Goal: Contribute content

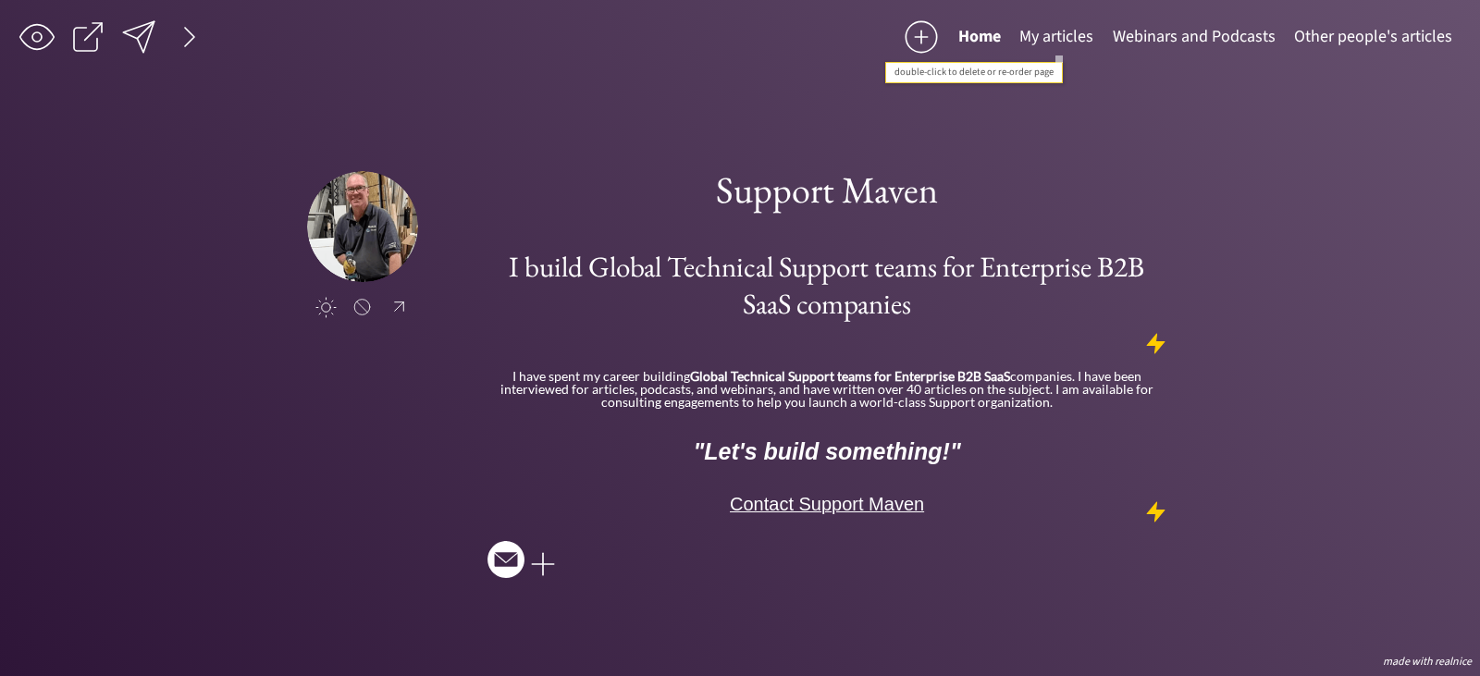
click at [1048, 34] on button "My articles" at bounding box center [1056, 37] width 93 height 37
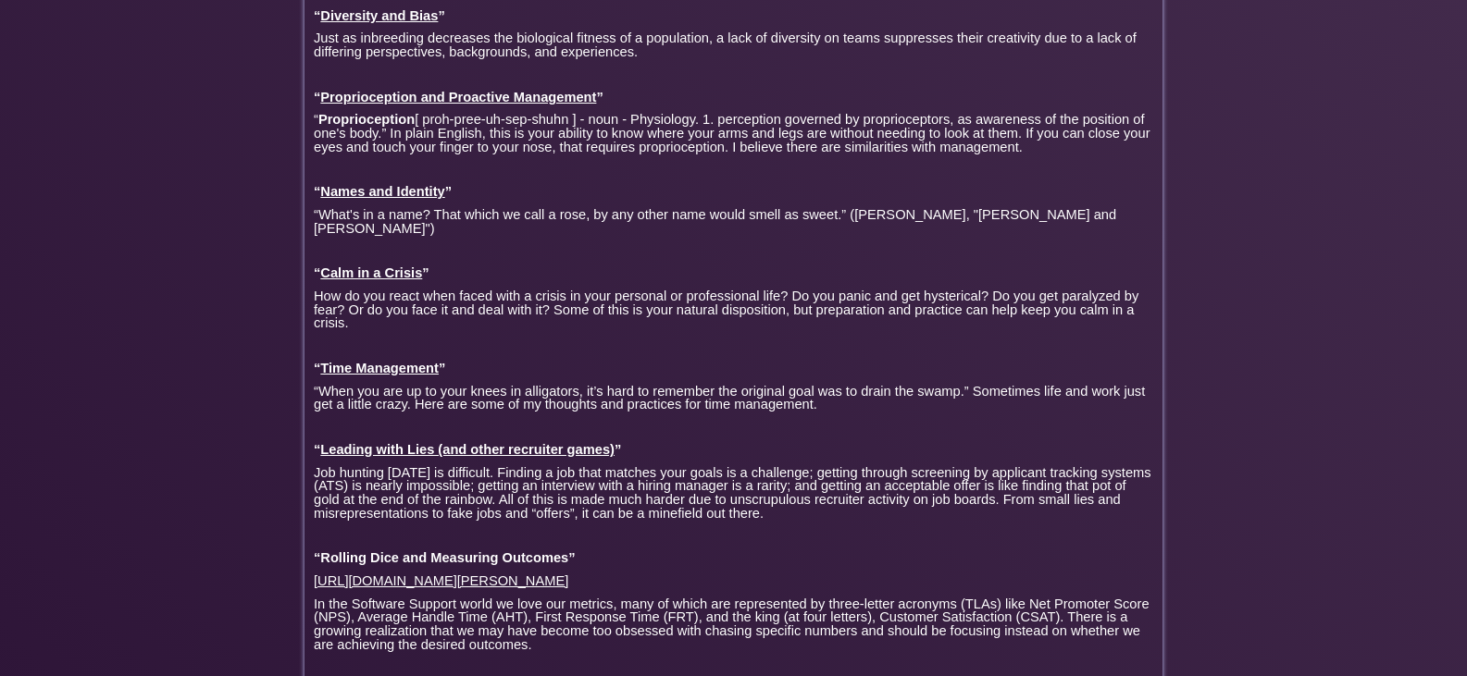
scroll to position [4104, 0]
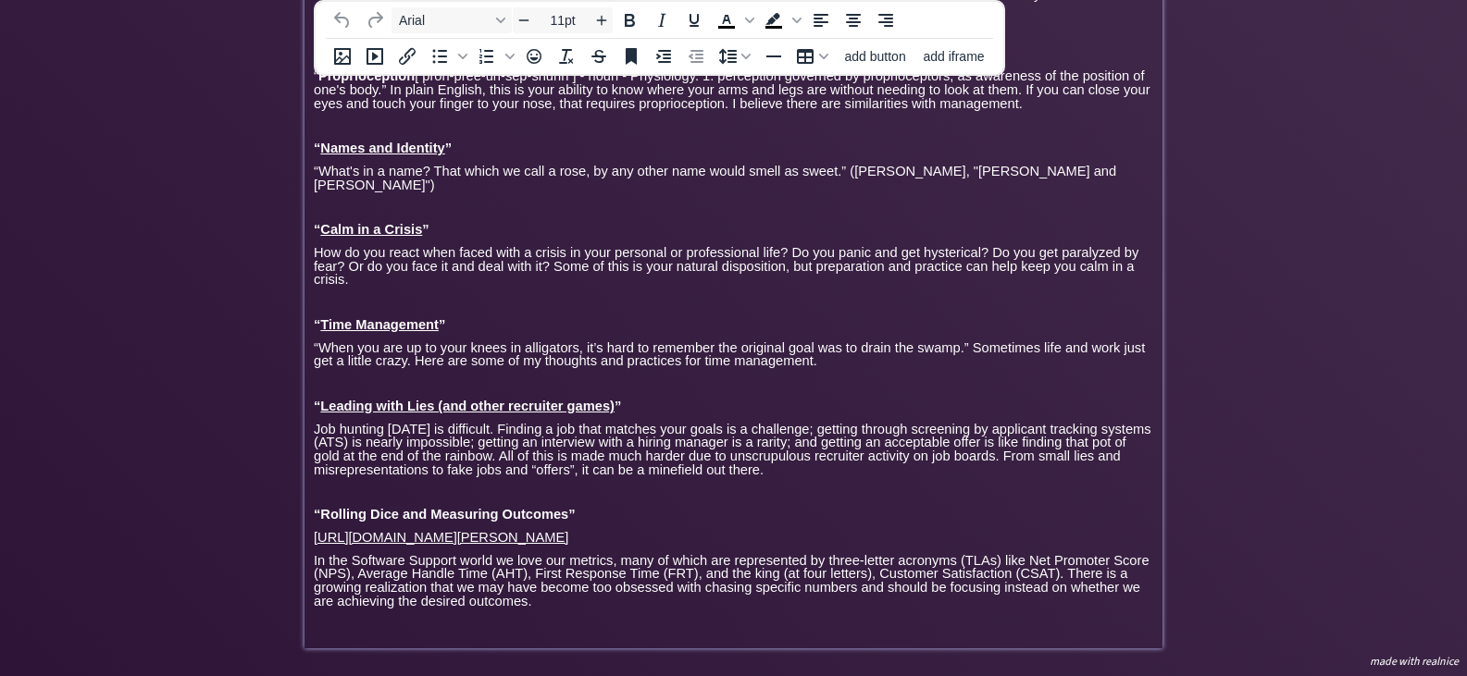
click at [544, 601] on p "In the Software Support world we love our metrics, many of which are represente…" at bounding box center [733, 581] width 839 height 55
click at [321, 628] on p at bounding box center [733, 624] width 839 height 14
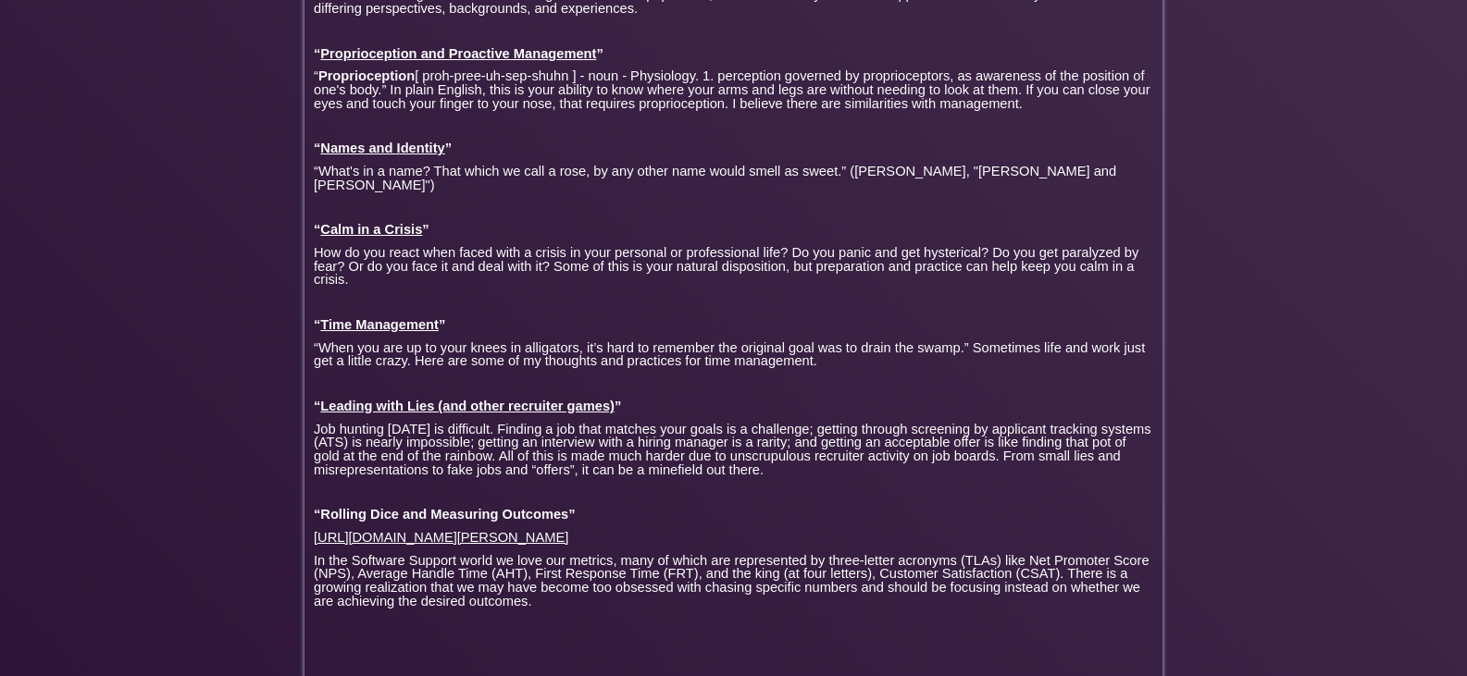
drag, startPoint x: 313, startPoint y: 641, endPoint x: 252, endPoint y: 340, distance: 306.8
click at [333, 629] on p at bounding box center [733, 624] width 839 height 14
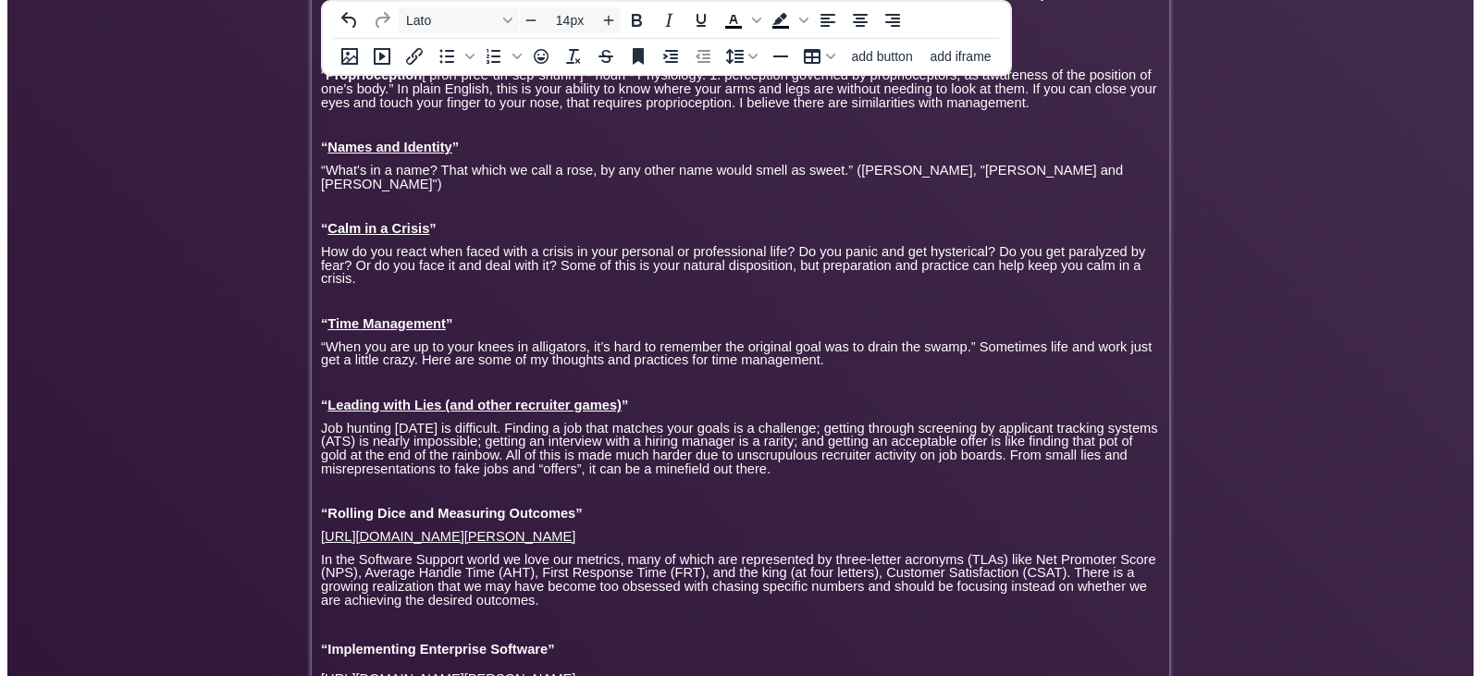
scroll to position [4215, 0]
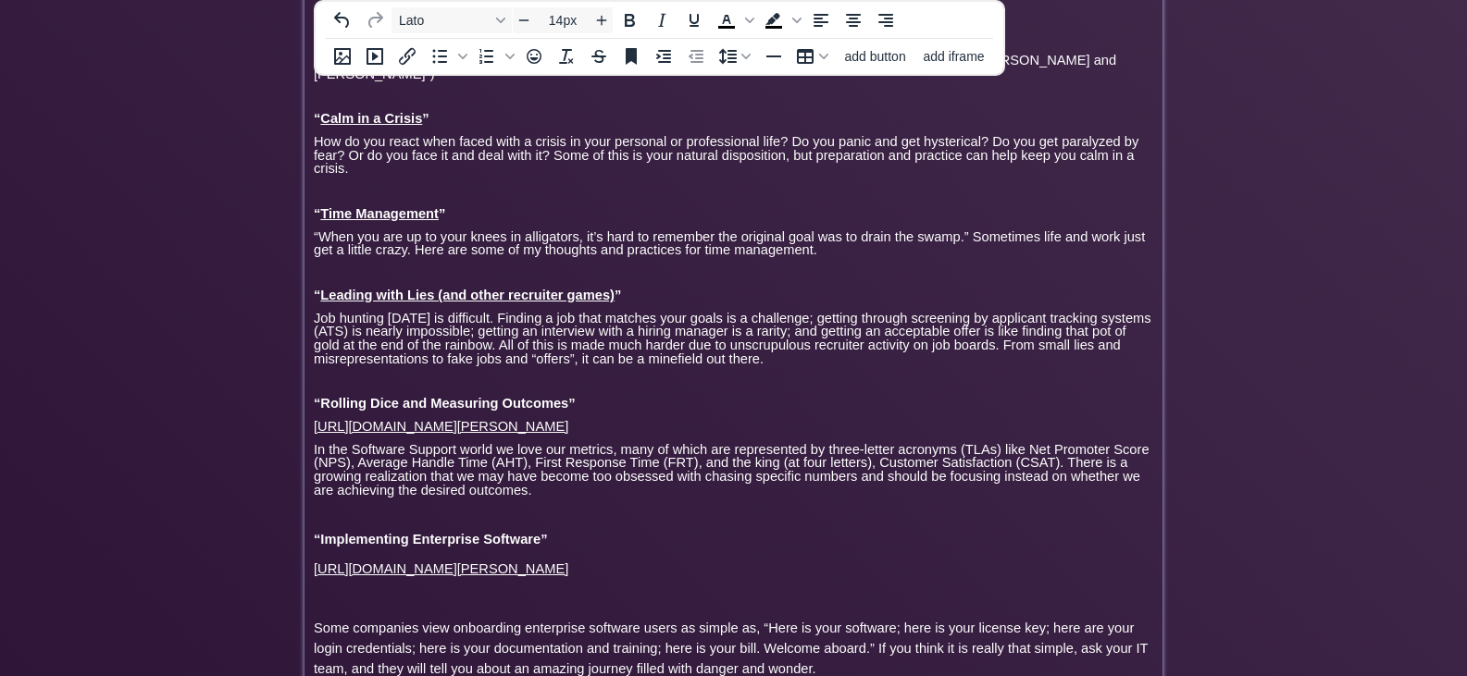
type input "11pt"
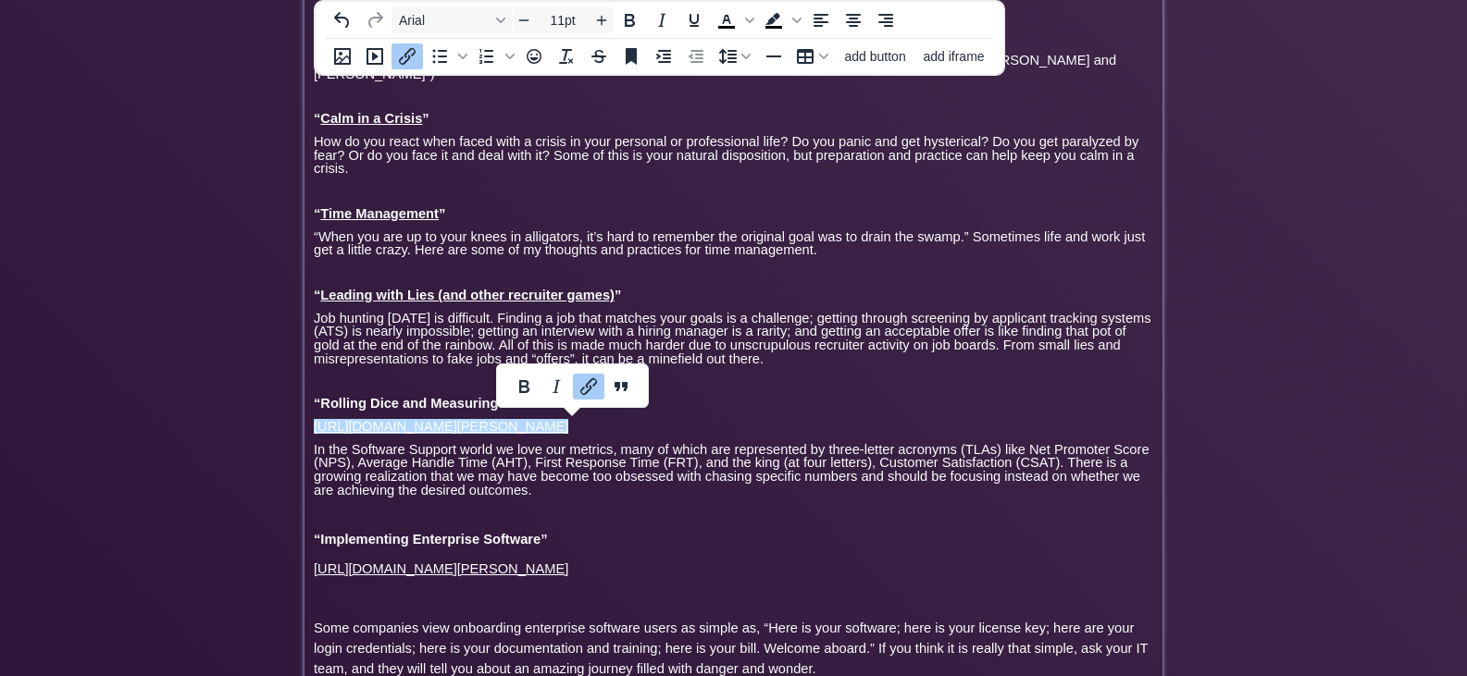
drag, startPoint x: 850, startPoint y: 426, endPoint x: 326, endPoint y: 444, distance: 524.9
click at [316, 428] on p "[URL][DOMAIN_NAME][PERSON_NAME]﻿" at bounding box center [733, 427] width 839 height 14
copy link "[URL][DOMAIN_NAME][PERSON_NAME]﻿"
click at [320, 404] on span "“Rolling Dice and Measuring Outcomes”" at bounding box center [445, 403] width 262 height 15
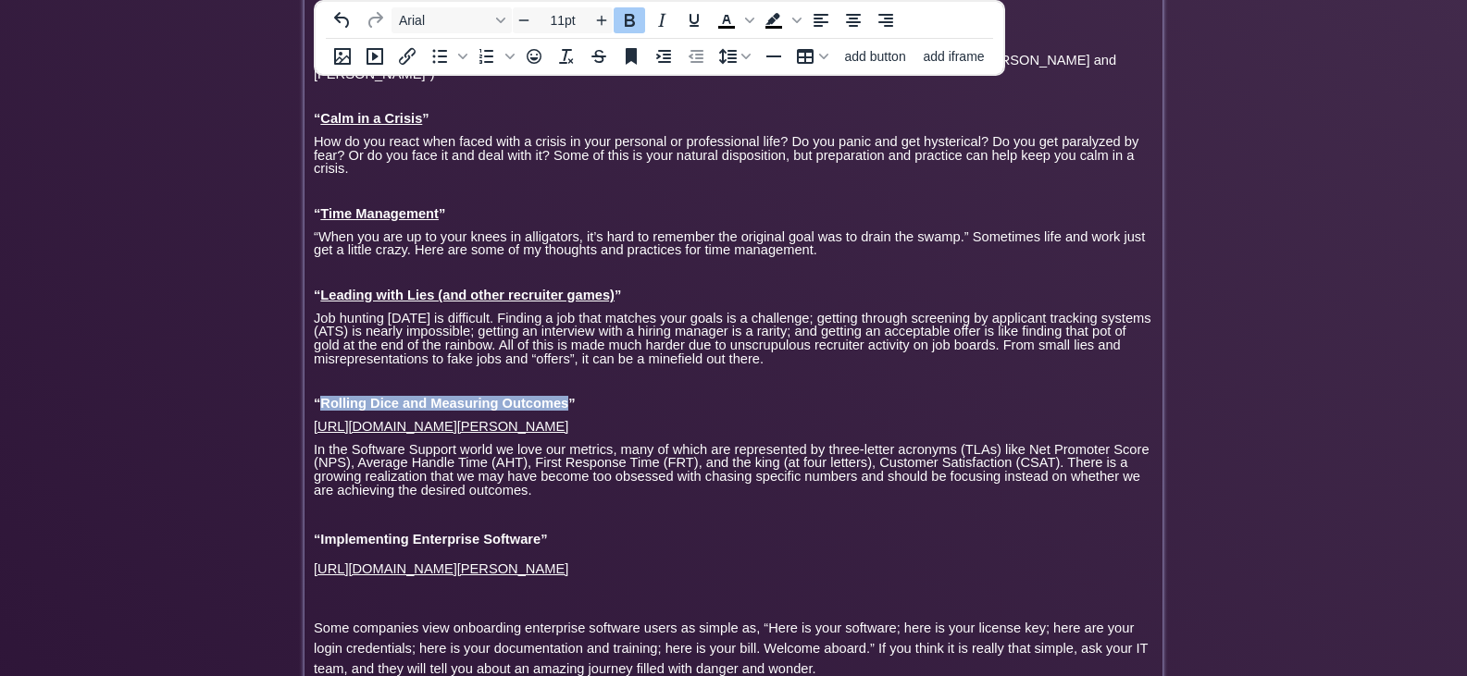
click at [567, 404] on span "“Rolling Dice and Measuring Outcomes”" at bounding box center [445, 403] width 262 height 15
click at [402, 52] on icon "Insert/edit link" at bounding box center [407, 56] width 22 height 22
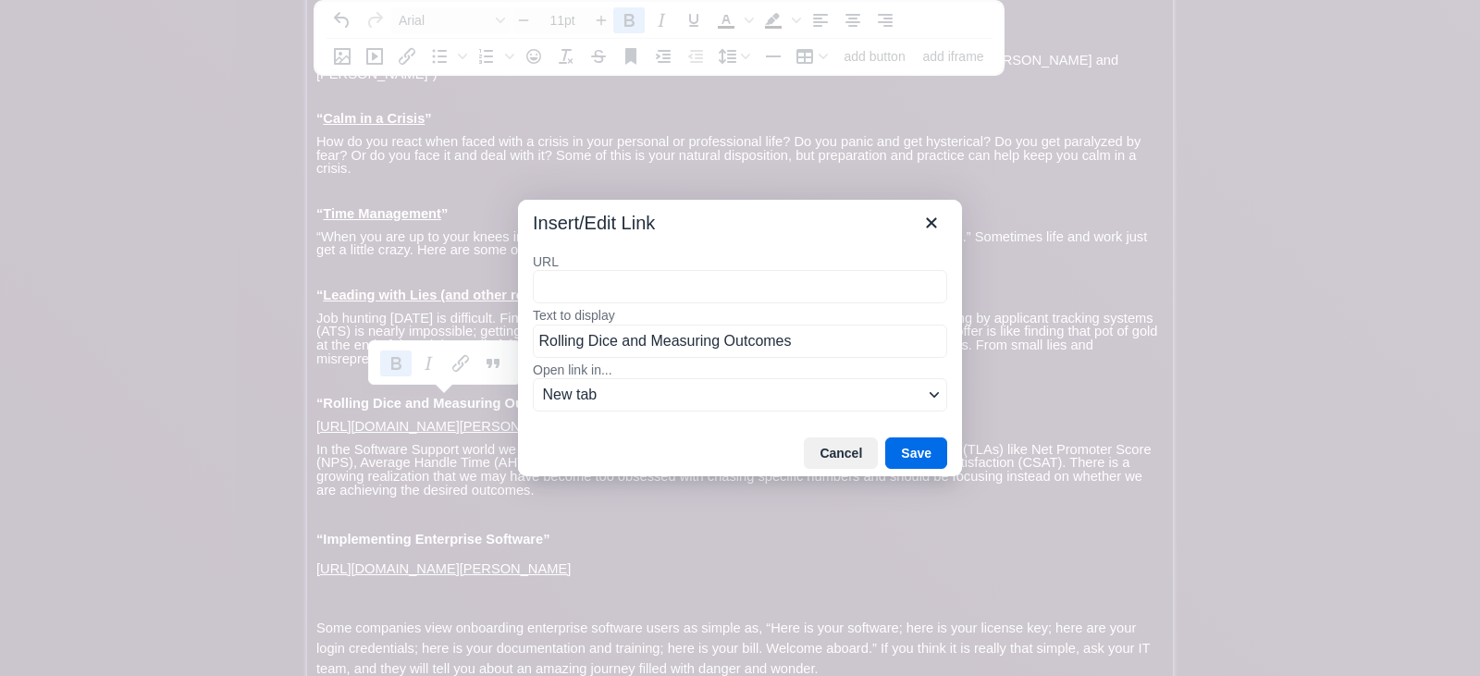
type input "[URL][DOMAIN_NAME][PERSON_NAME]"
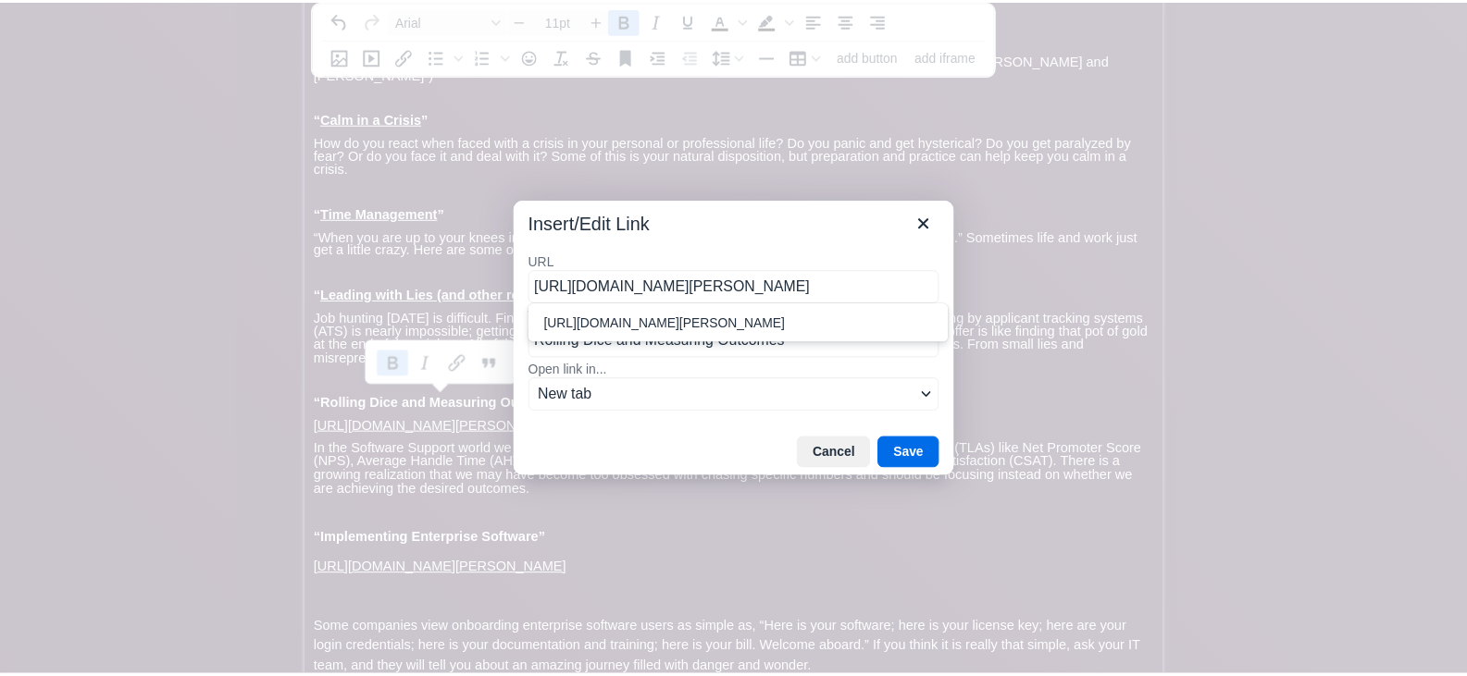
scroll to position [0, 176]
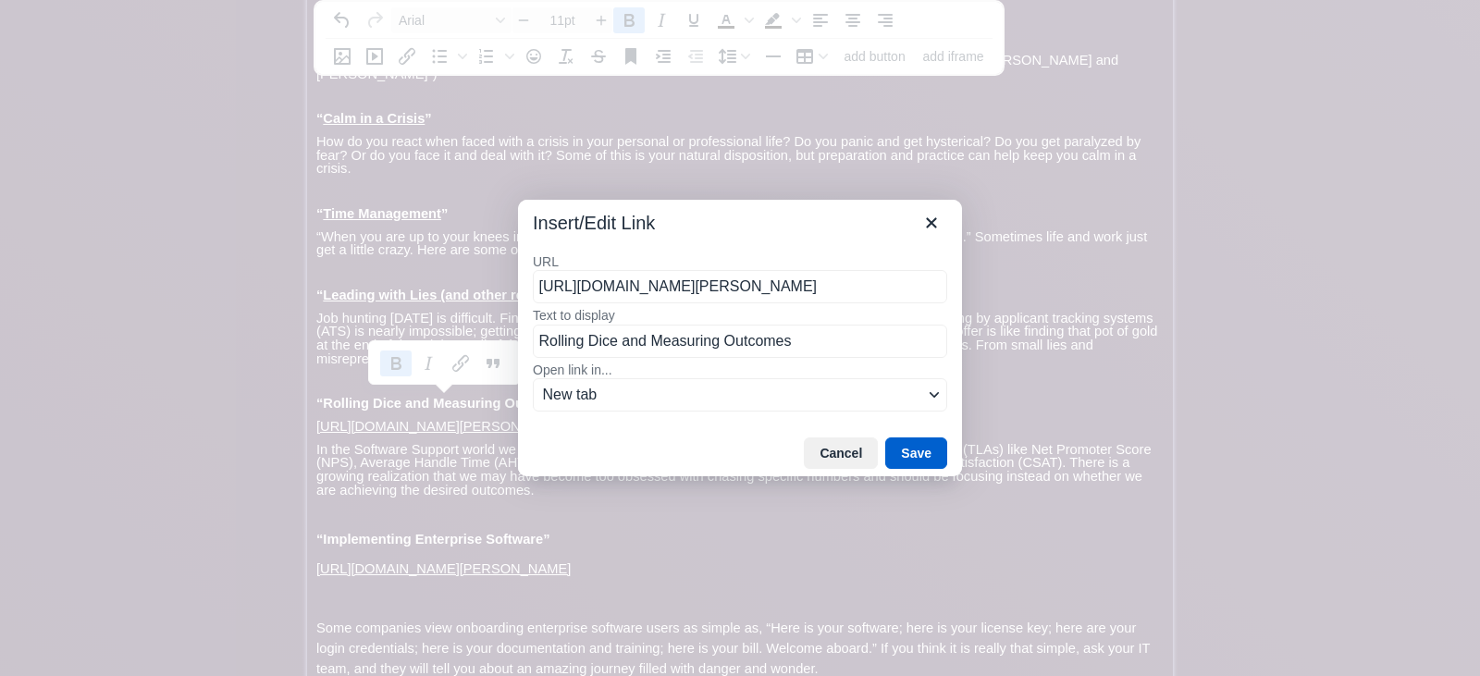
click at [910, 445] on button "Save" at bounding box center [916, 453] width 62 height 31
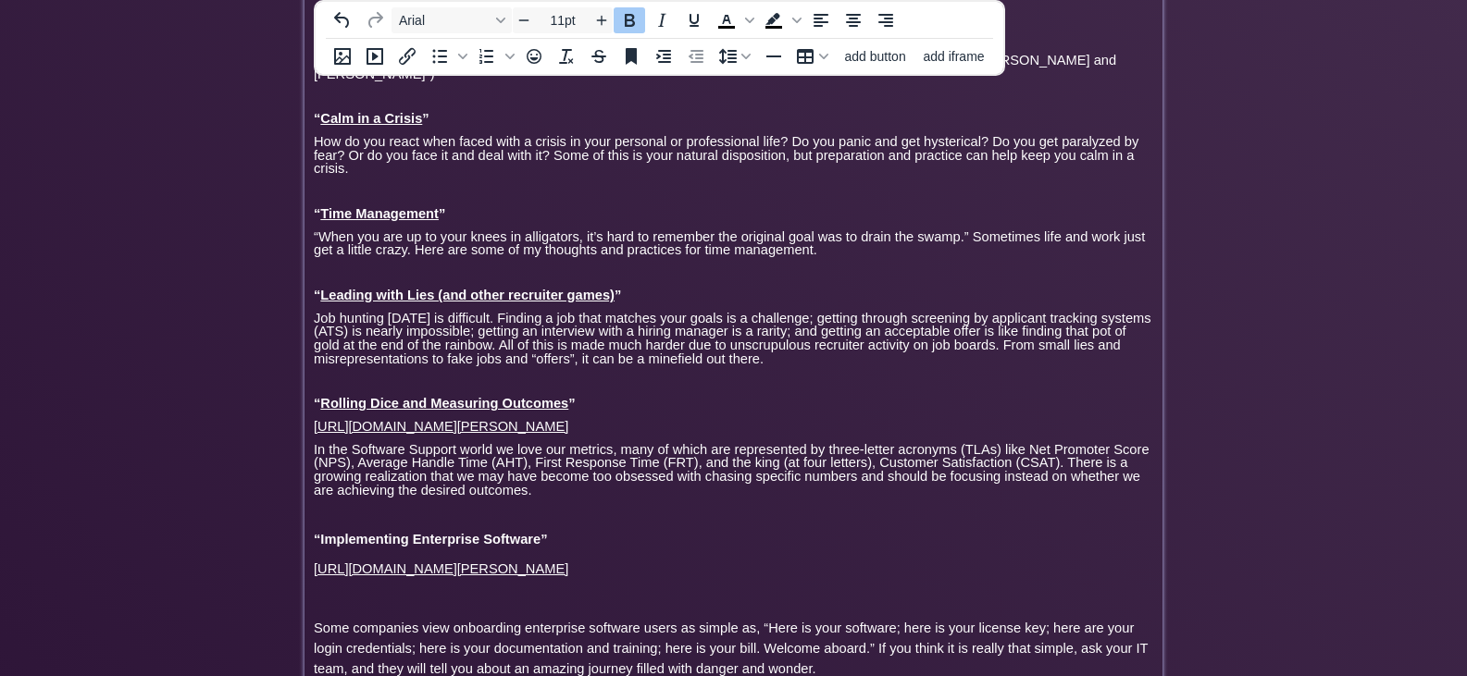
click at [596, 400] on p "“ Rolling Dice and Measuring Outcomes ”" at bounding box center [733, 404] width 839 height 14
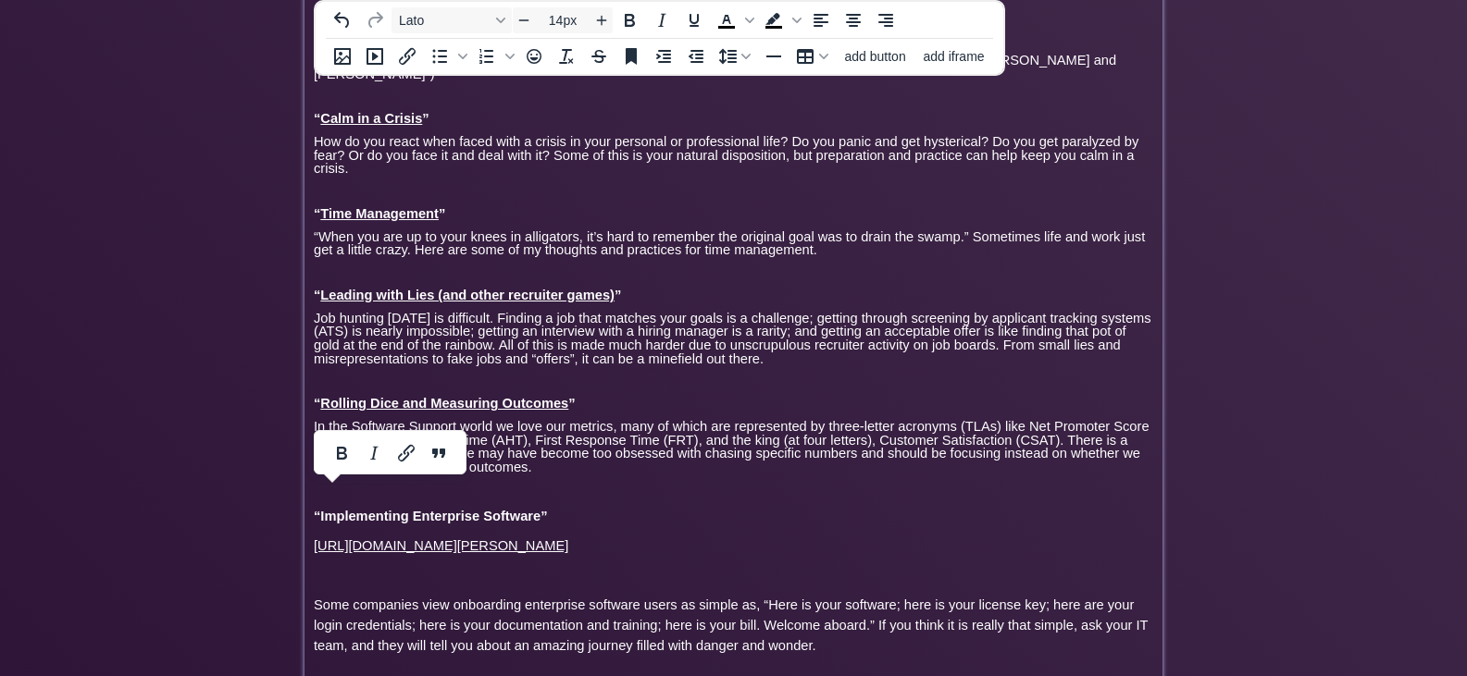
type input "11pt"
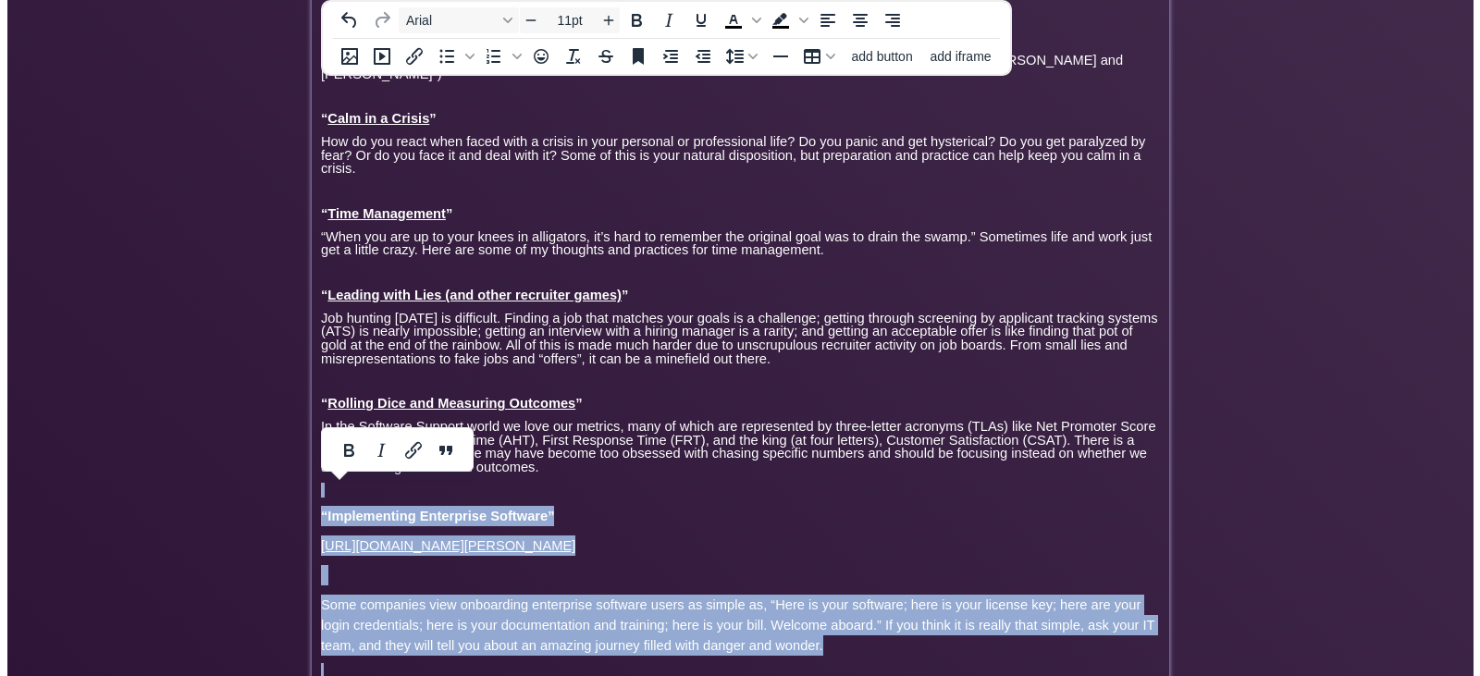
scroll to position [4219, 0]
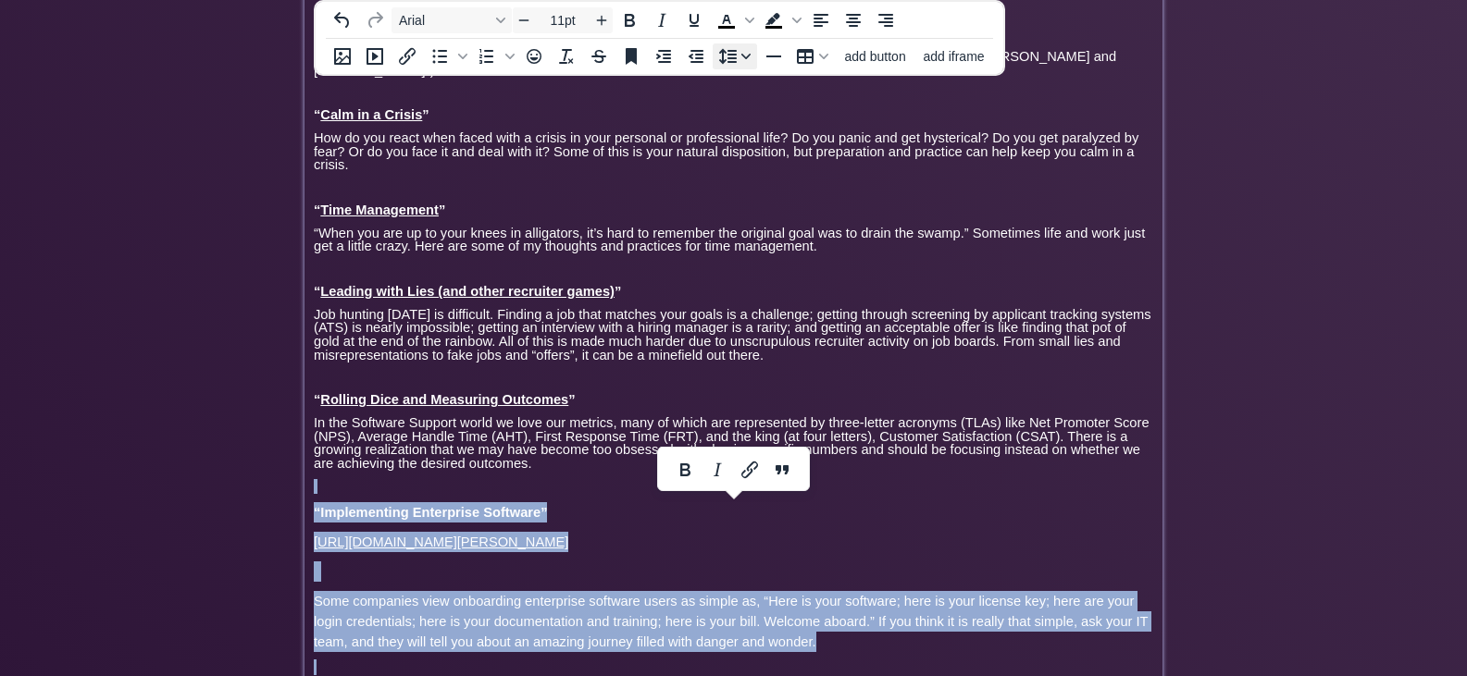
click at [743, 55] on icon "Line height" at bounding box center [745, 57] width 9 height 6
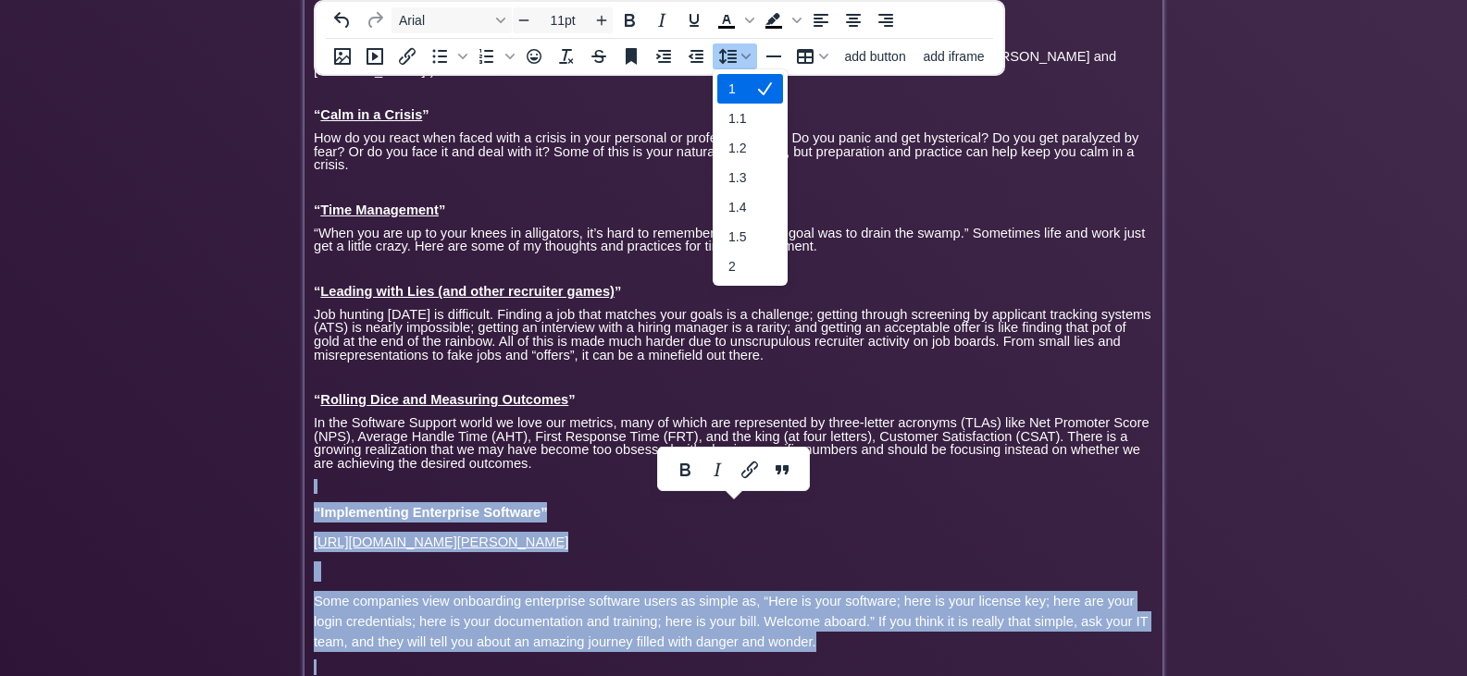
click at [740, 88] on div "1" at bounding box center [737, 89] width 18 height 22
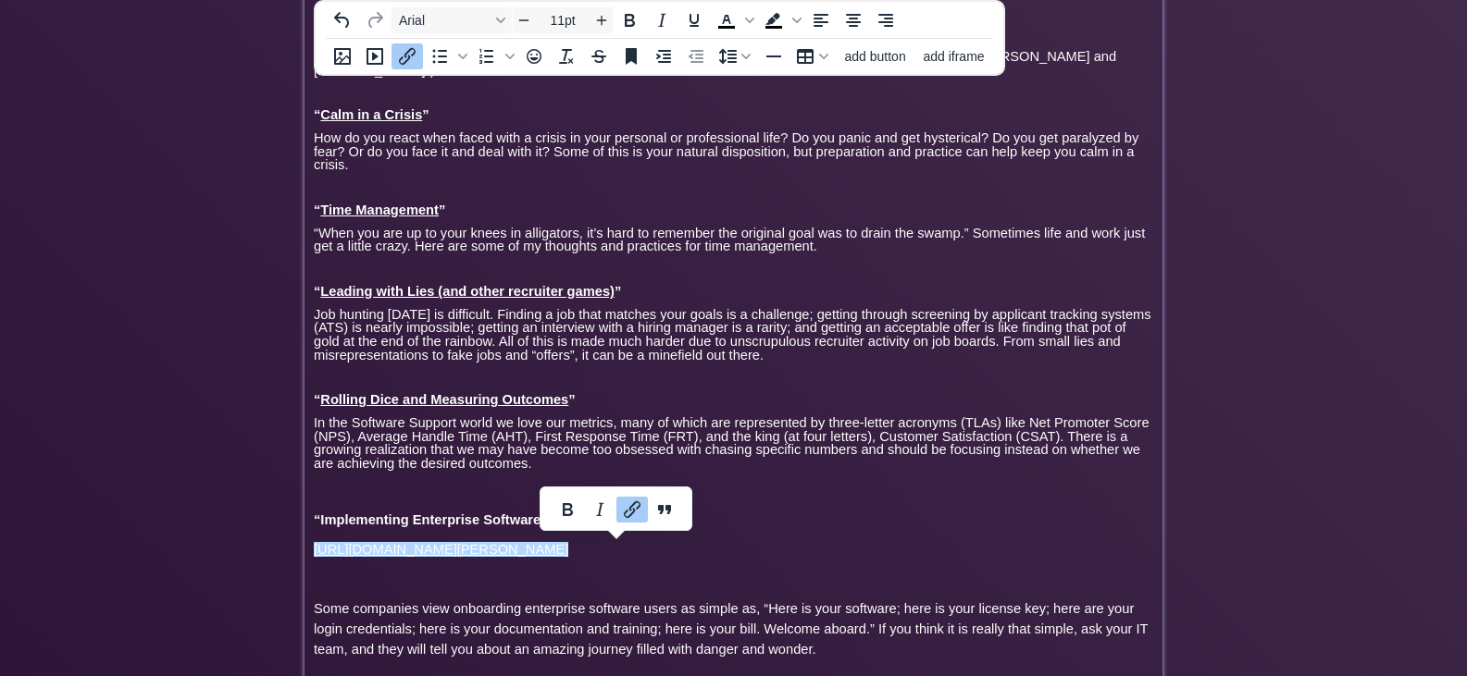
drag, startPoint x: 847, startPoint y: 548, endPoint x: 314, endPoint y: 547, distance: 532.9
click at [314, 547] on p "[URL][DOMAIN_NAME][PERSON_NAME]﻿" at bounding box center [733, 549] width 839 height 20
copy link "[URL][DOMAIN_NAME][PERSON_NAME]﻿"
click at [322, 518] on span "“Implementing Enterprise Software”" at bounding box center [430, 520] width 233 height 15
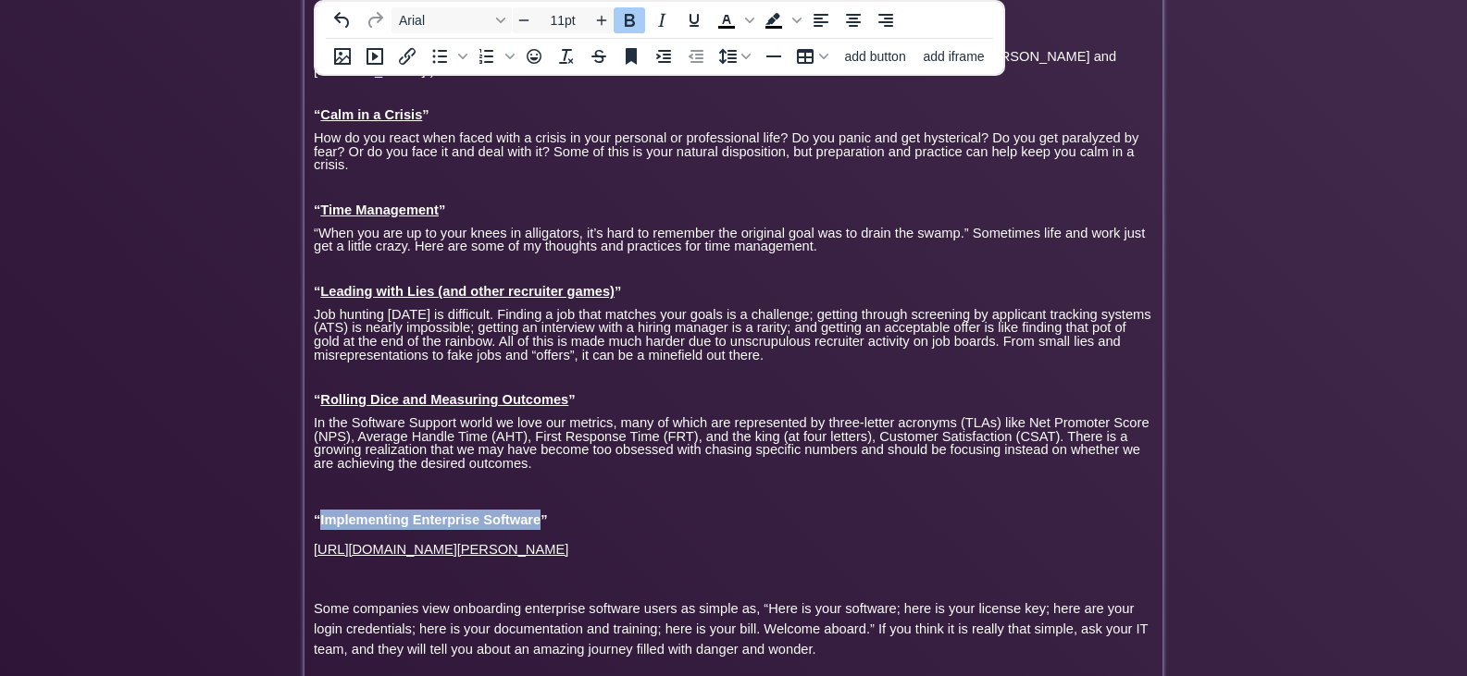
click at [538, 521] on span "“Implementing Enterprise Software”" at bounding box center [430, 520] width 233 height 15
click at [410, 56] on icon "Insert/edit link" at bounding box center [407, 56] width 22 height 22
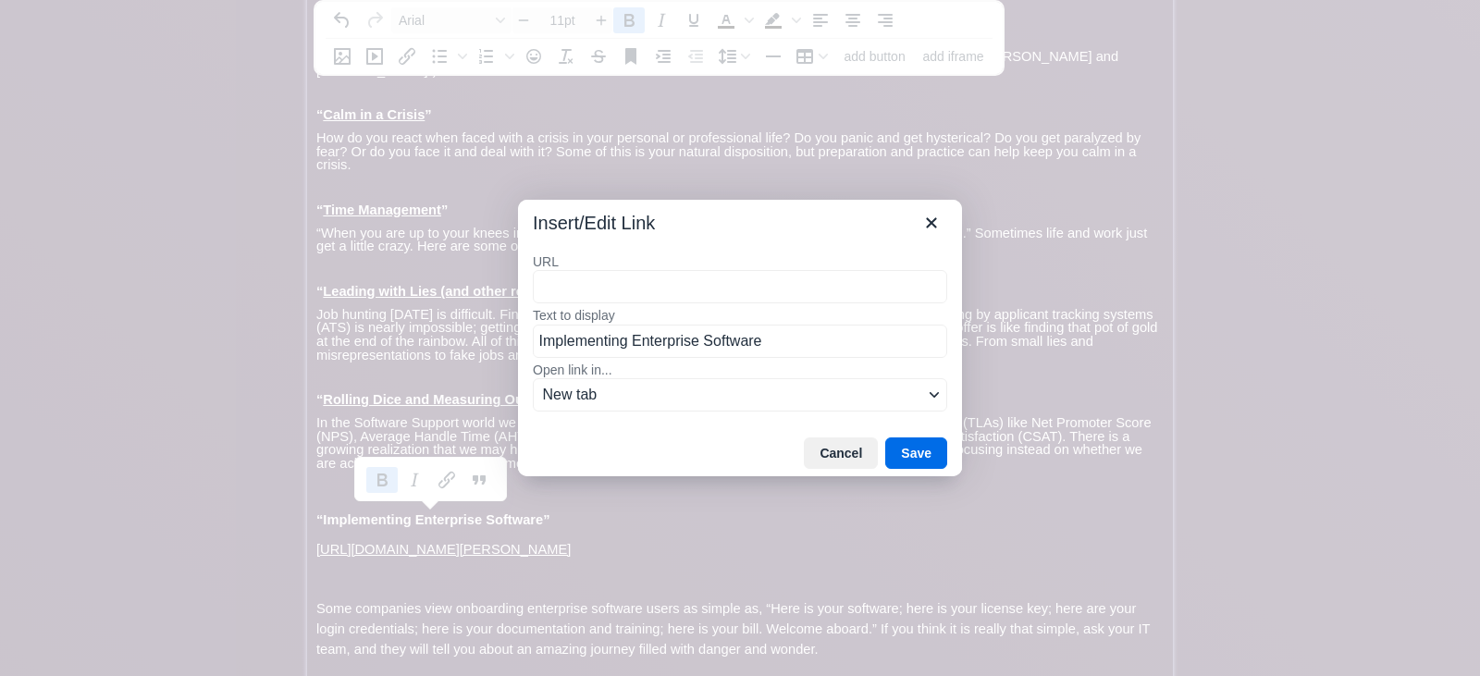
type input "[URL][DOMAIN_NAME][PERSON_NAME]"
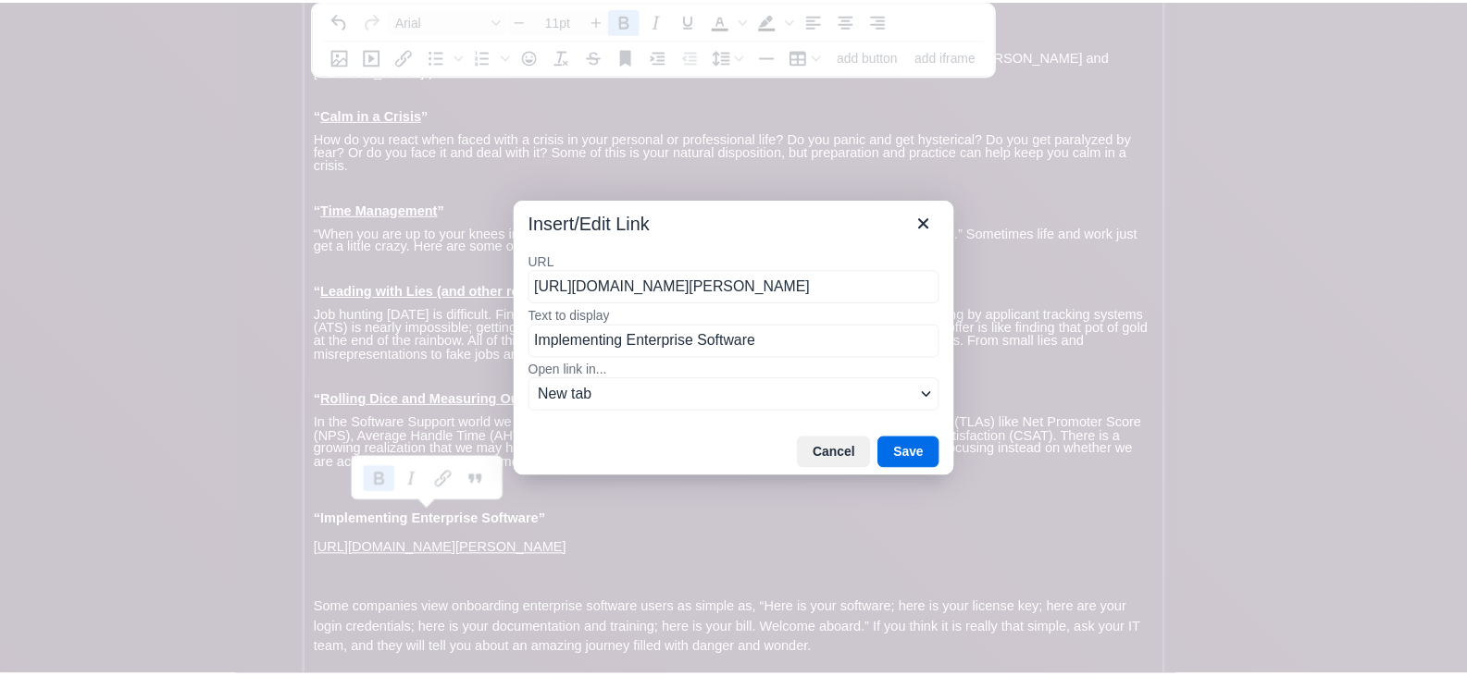
scroll to position [0, 186]
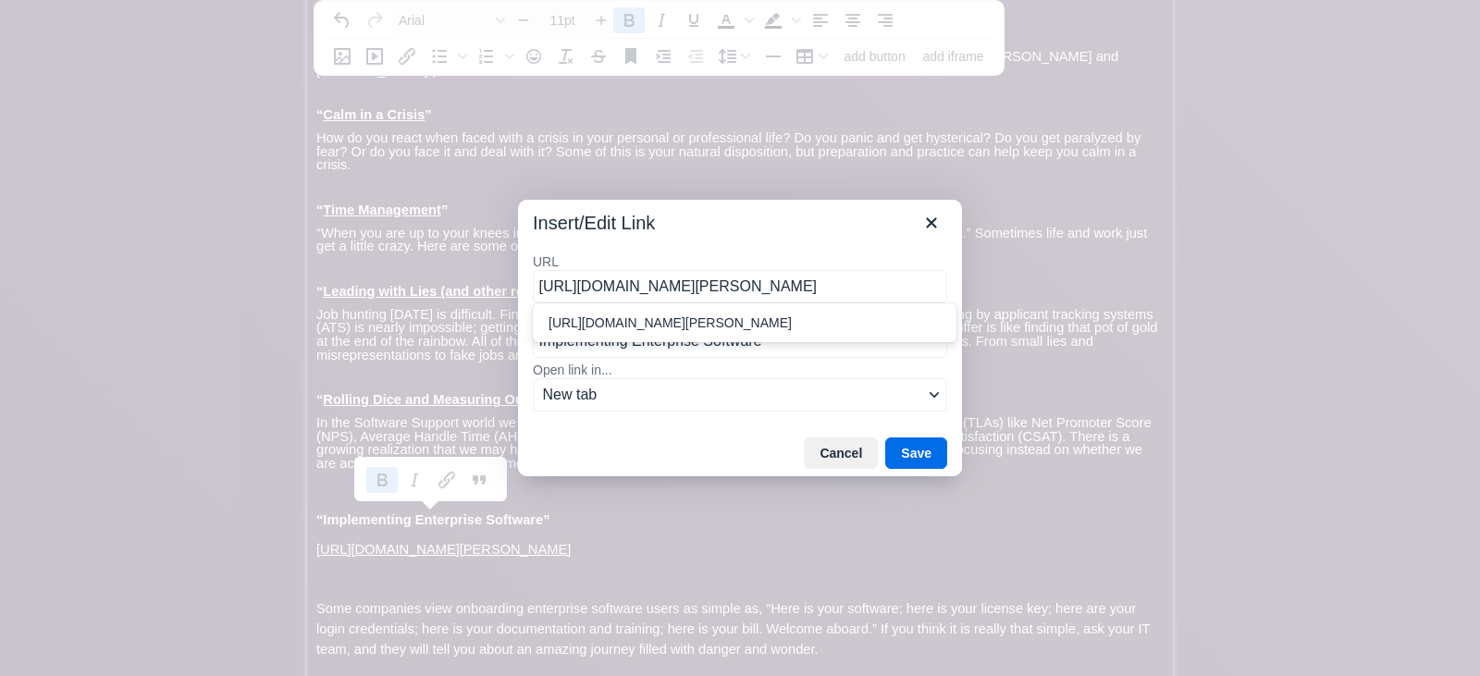
click at [910, 449] on button "Save" at bounding box center [916, 453] width 62 height 31
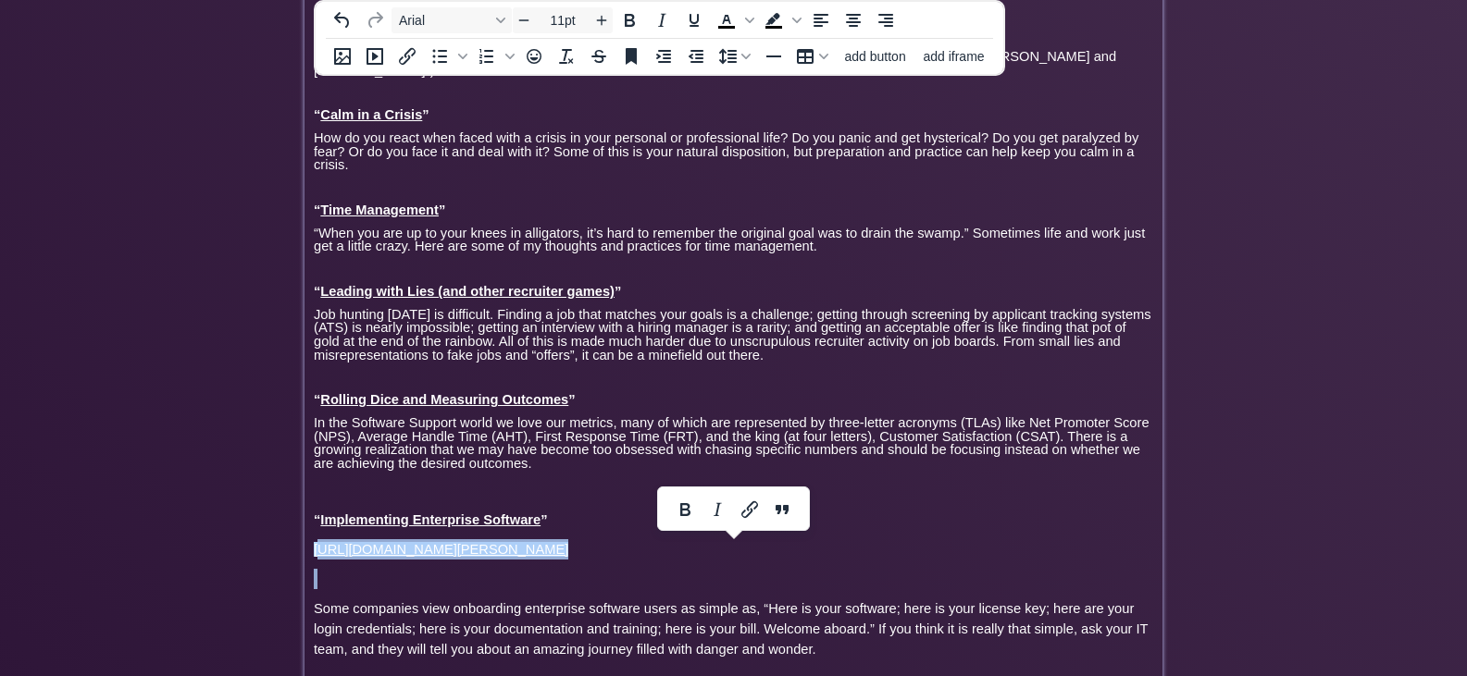
type input "14px"
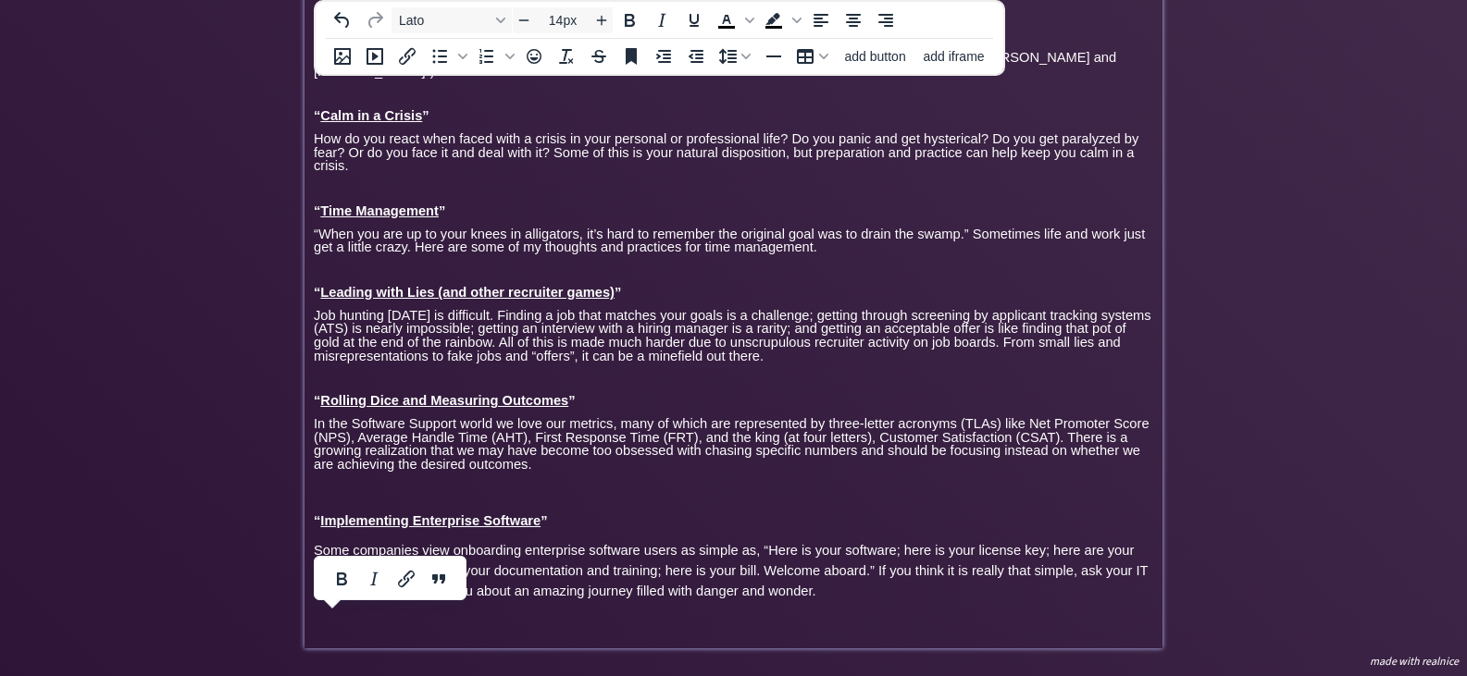
scroll to position [4218, 0]
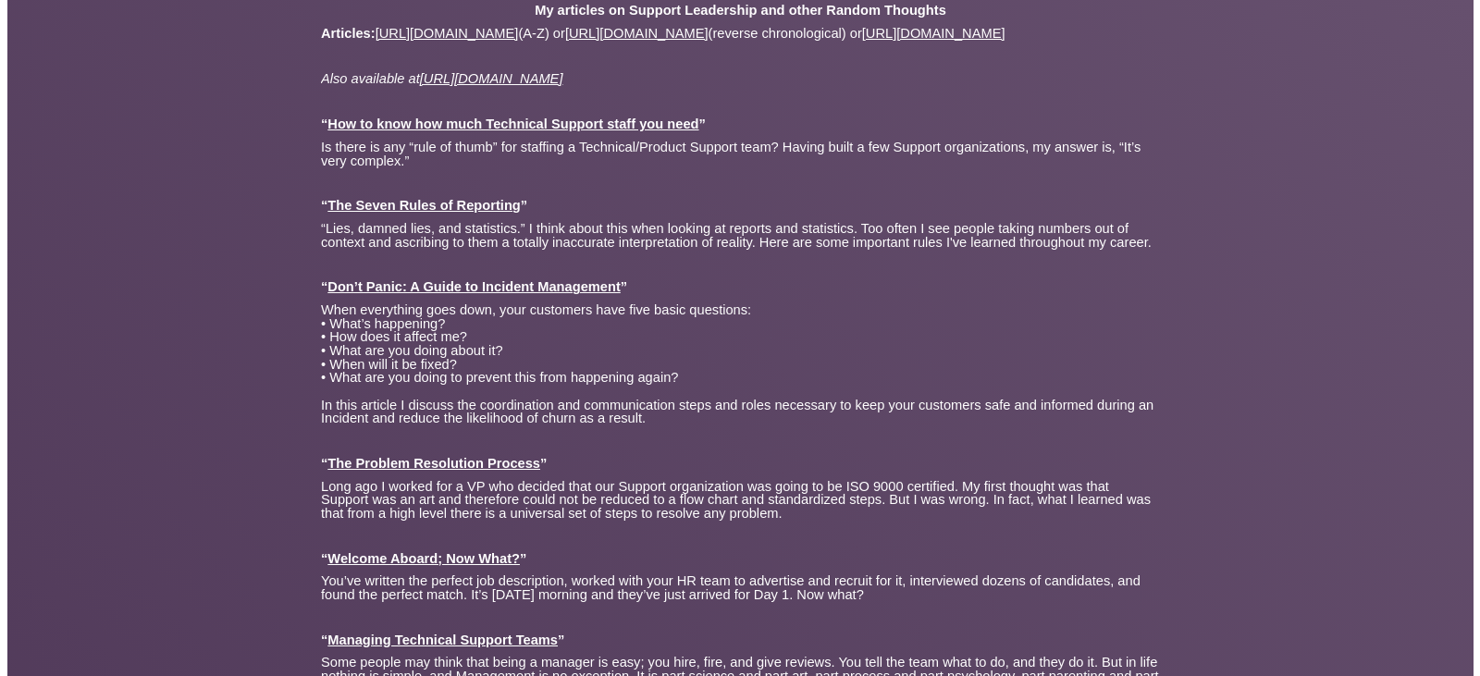
scroll to position [0, 0]
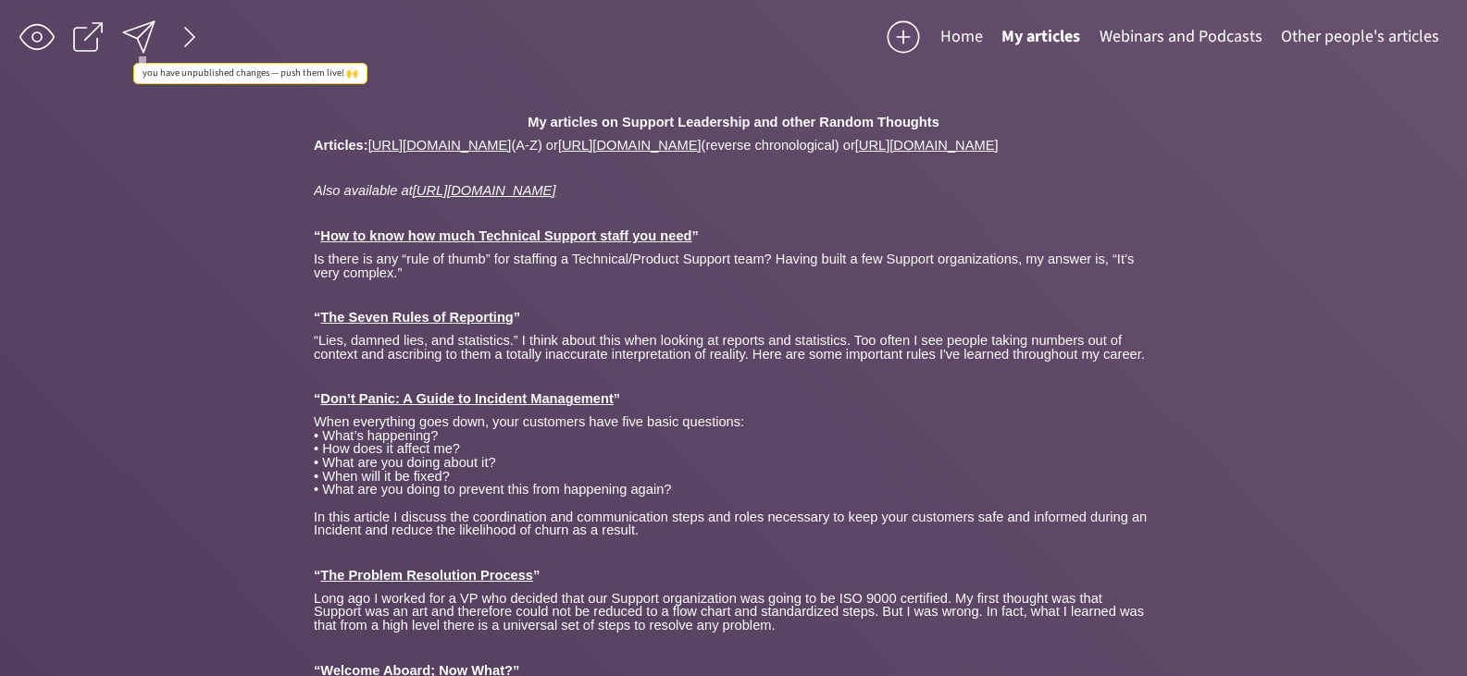
click at [143, 35] on div at bounding box center [138, 37] width 37 height 37
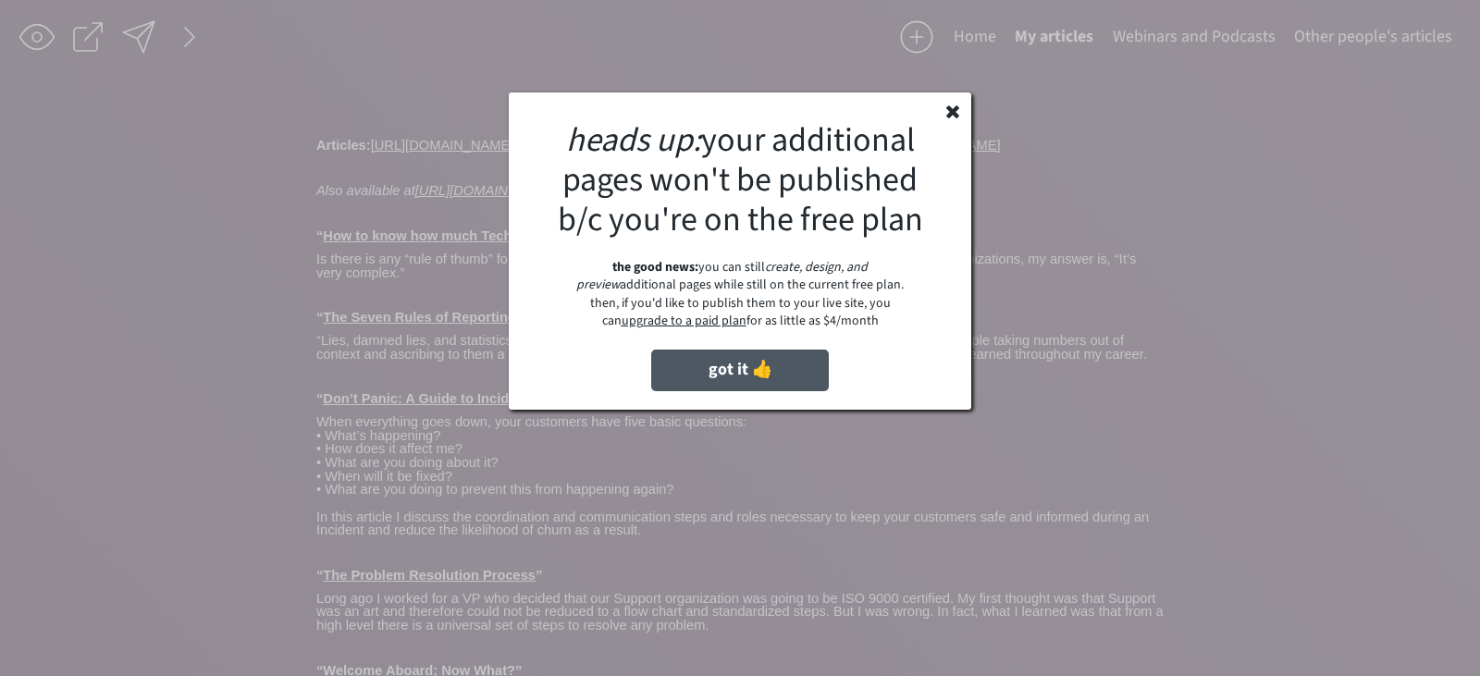
click at [712, 368] on button "got it 👍" at bounding box center [740, 371] width 178 height 42
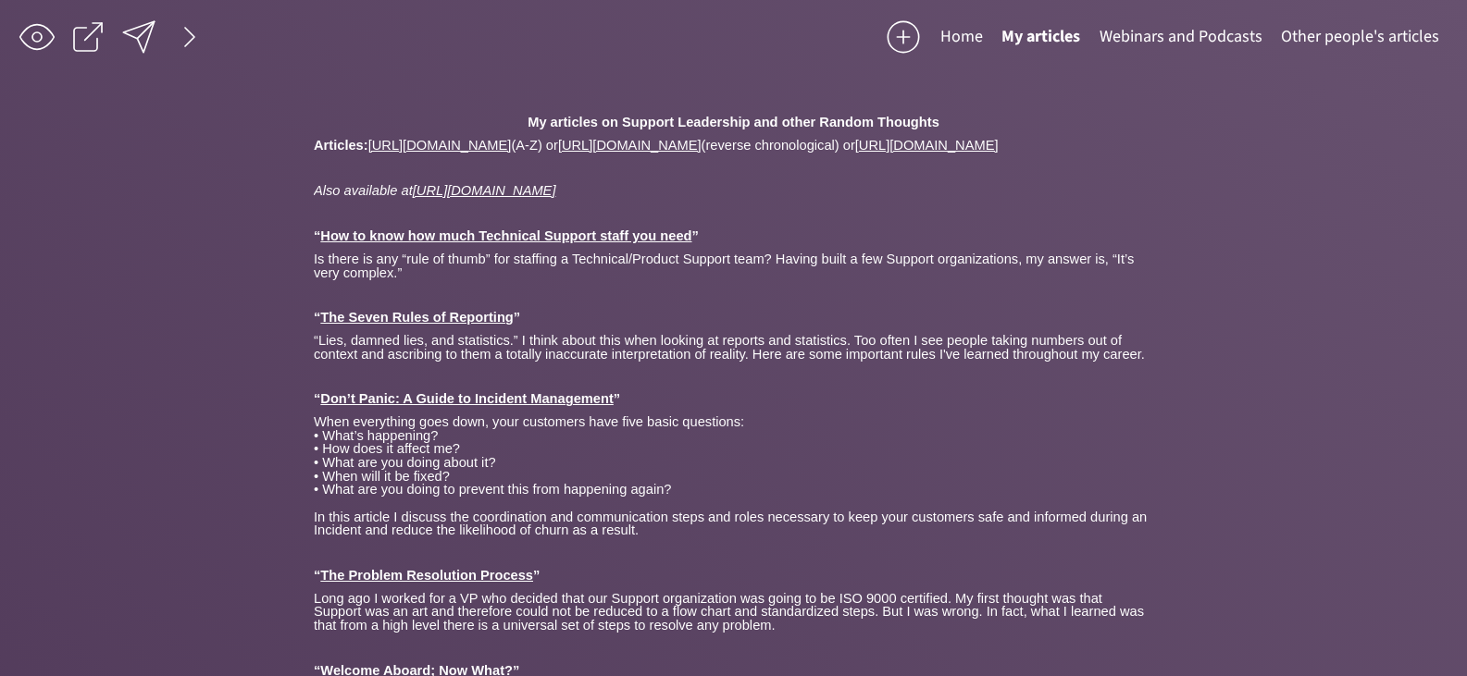
click at [972, 30] on button "Home" at bounding box center [961, 37] width 61 height 37
